Goal: Find specific page/section: Find specific page/section

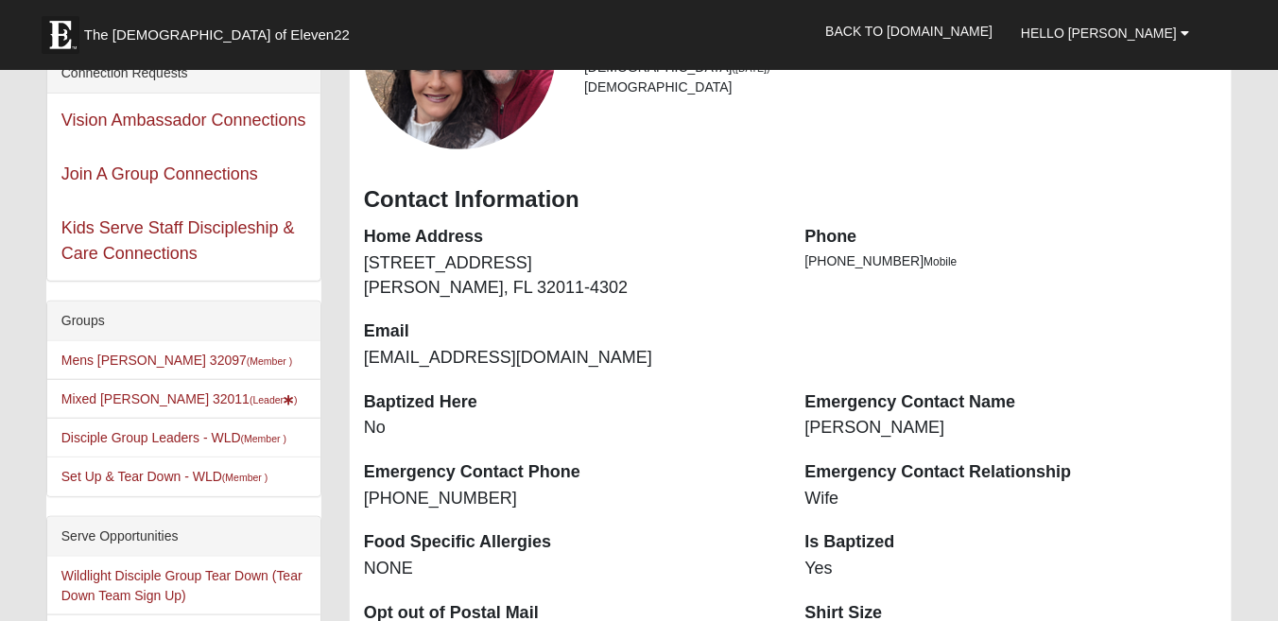
scroll to position [303, 0]
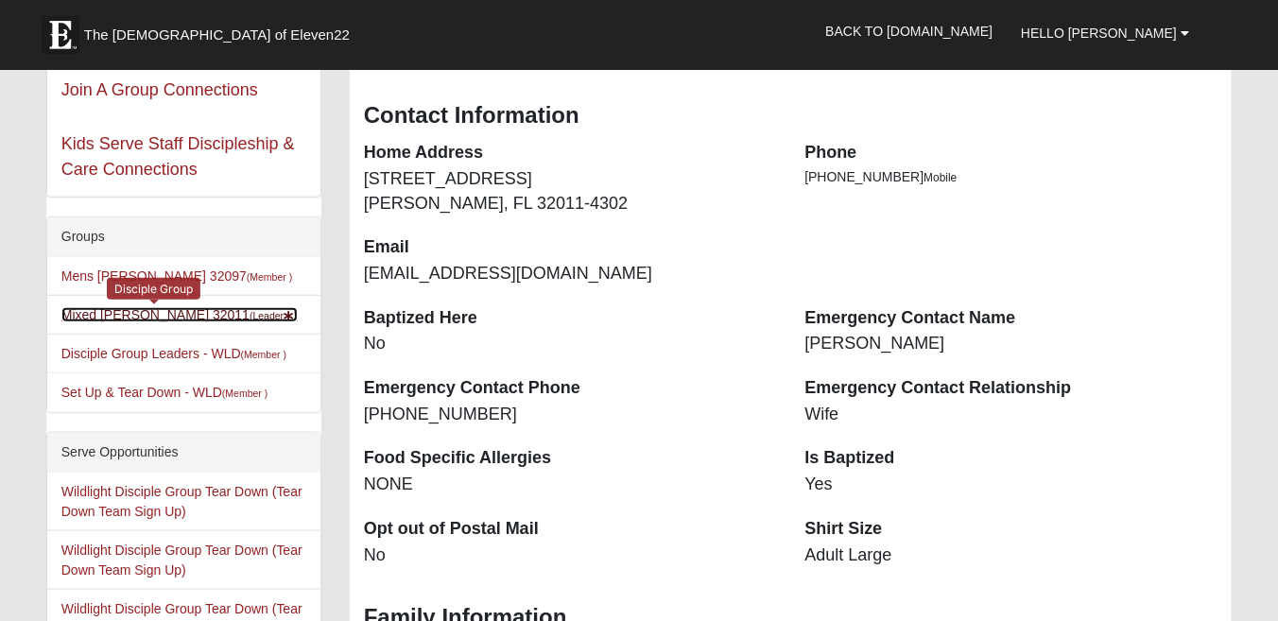
click at [106, 314] on link "Mixed [PERSON_NAME] 32011 (Leader )" at bounding box center [179, 314] width 236 height 15
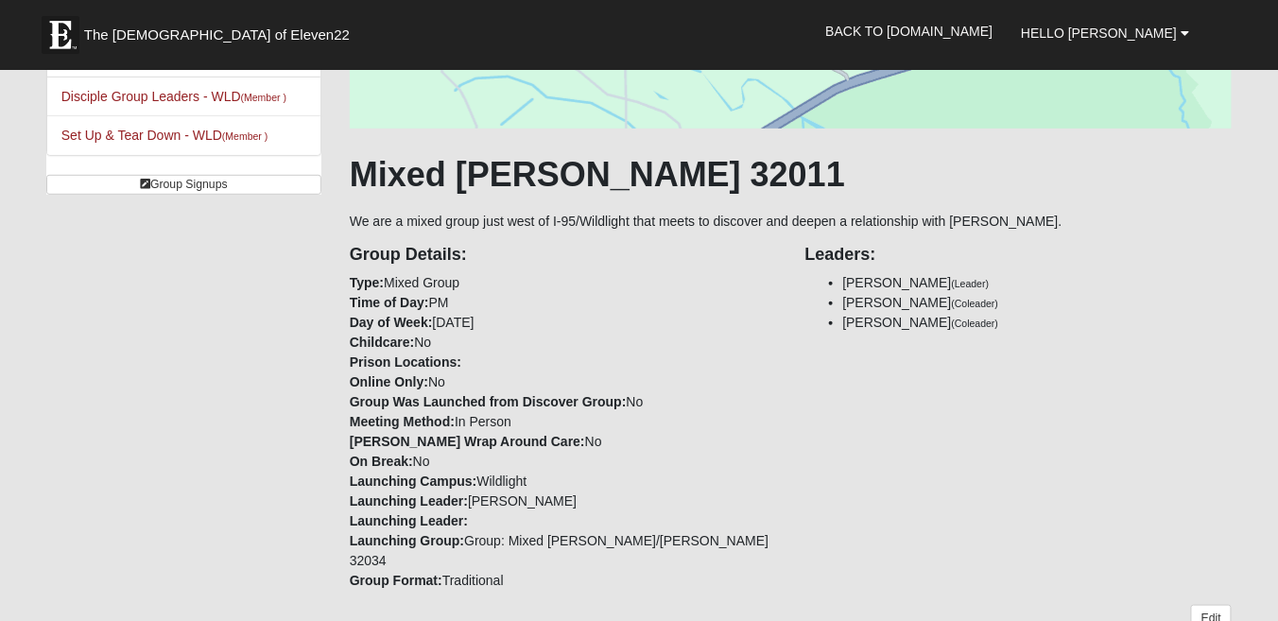
scroll to position [336, 0]
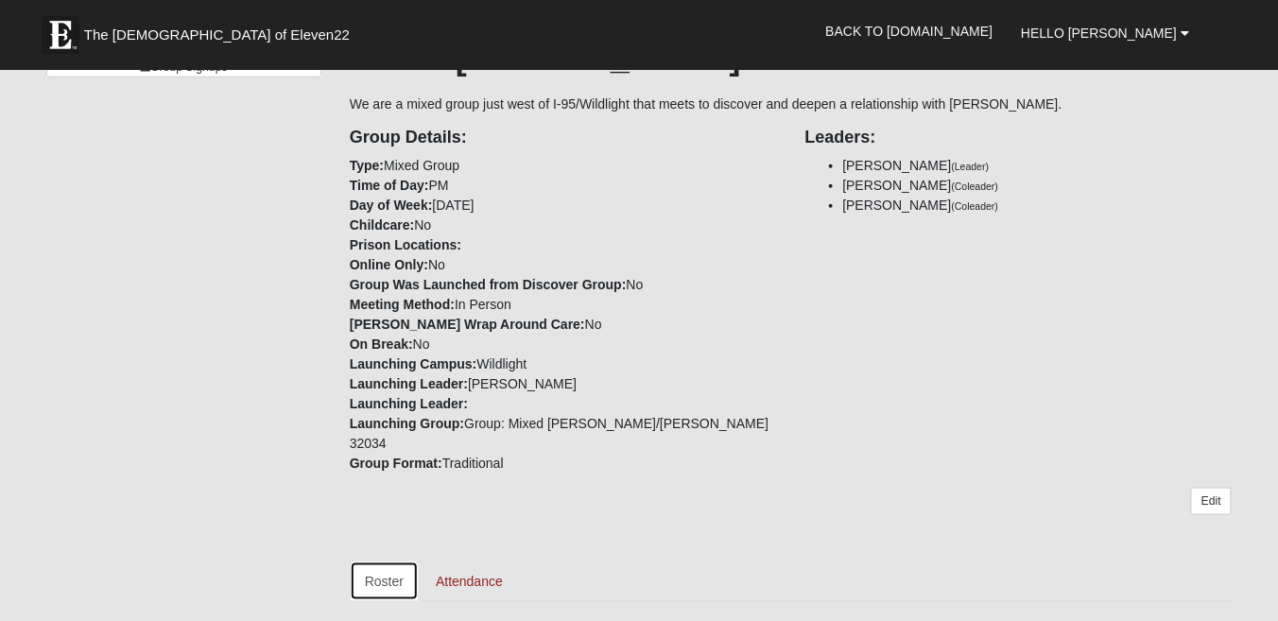
click at [390, 562] on link "Roster" at bounding box center [384, 582] width 69 height 40
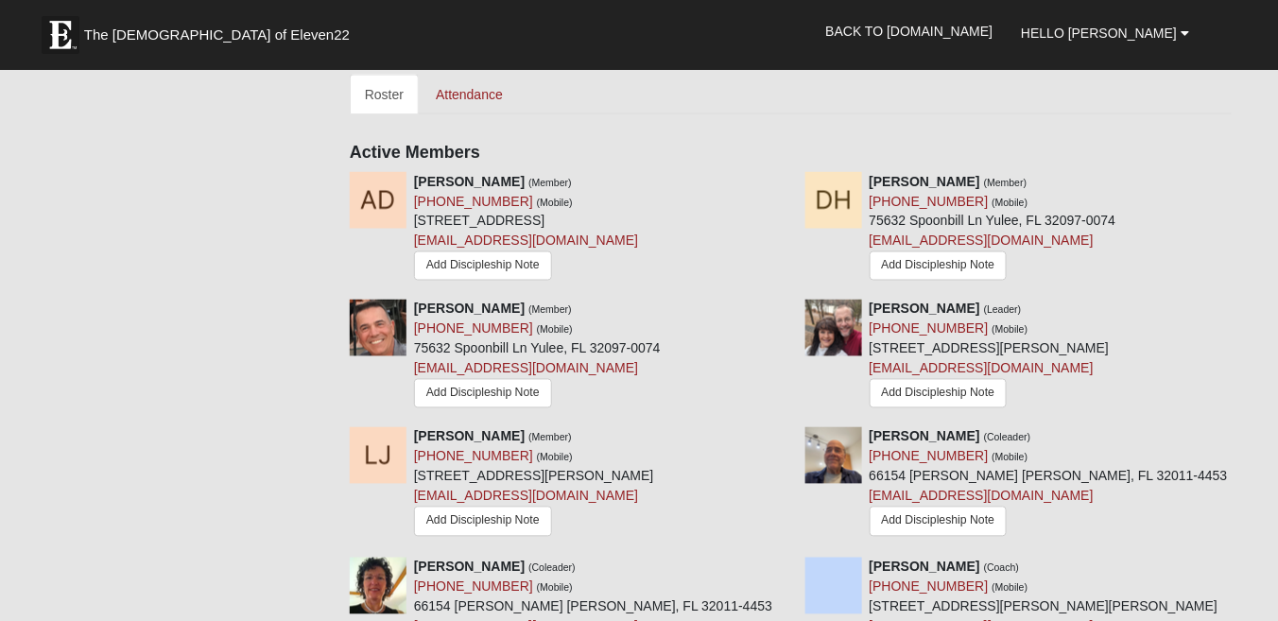
scroll to position [824, 0]
